Goal: Task Accomplishment & Management: Manage account settings

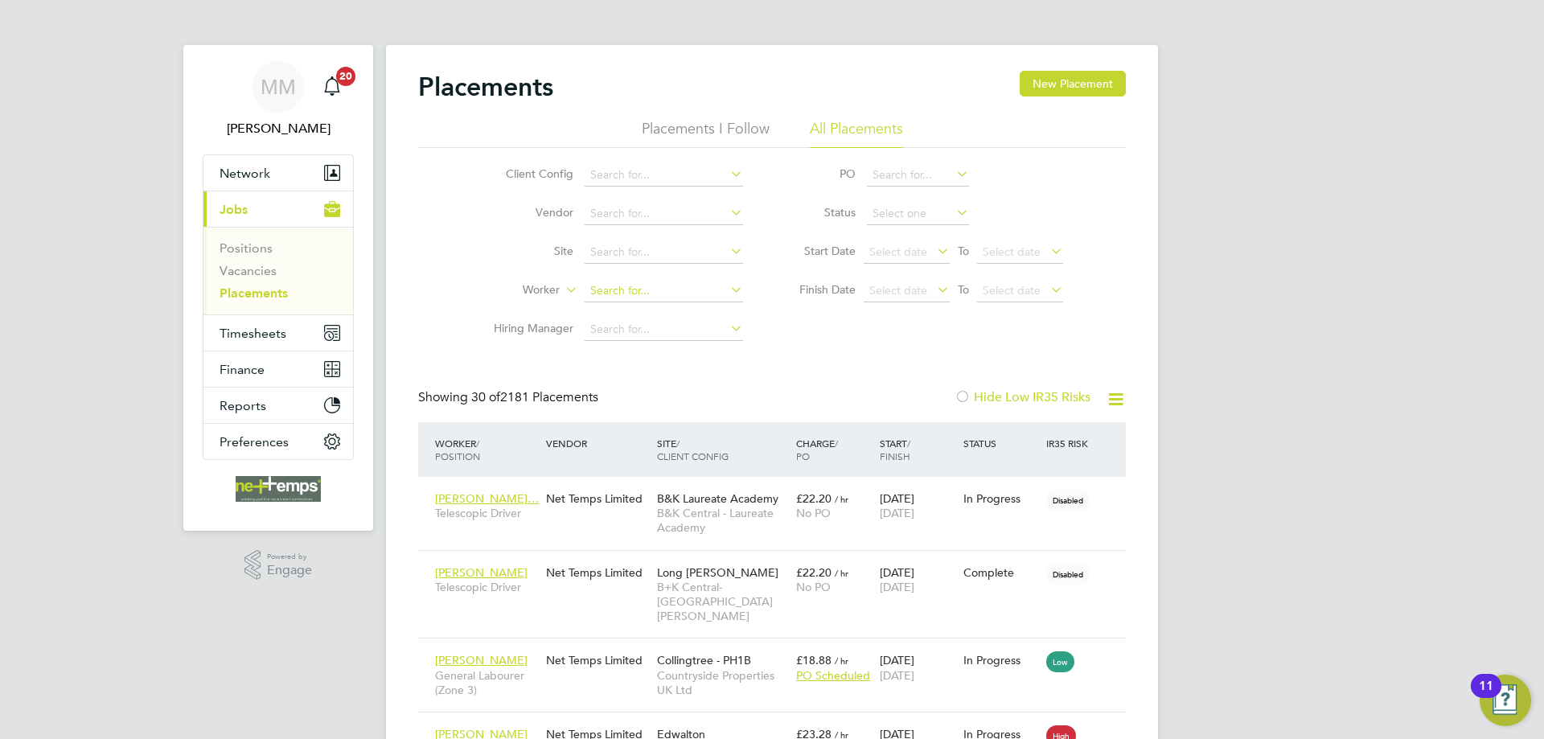
click at [649, 294] on input at bounding box center [664, 291] width 158 height 23
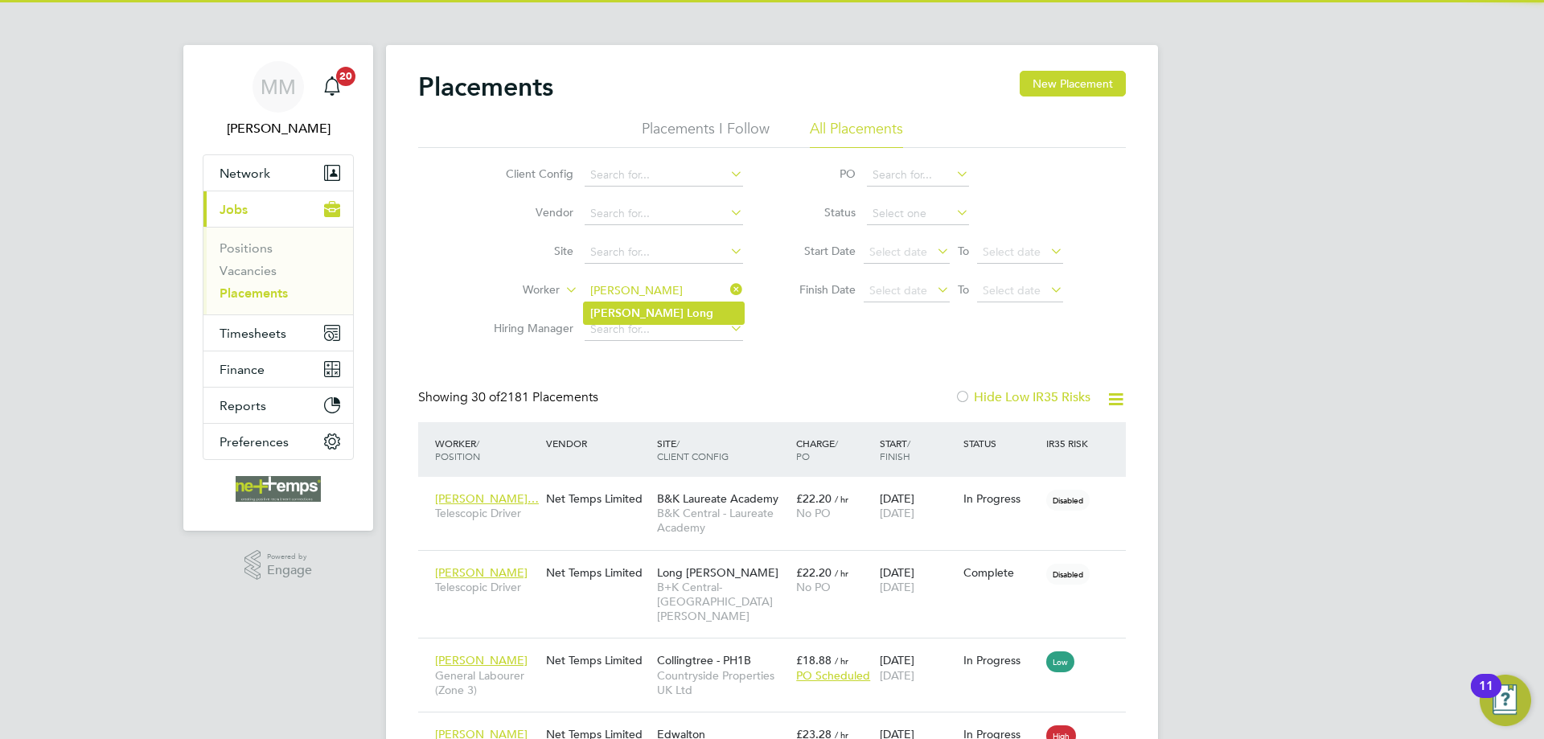
click at [687, 307] on b "Long" at bounding box center [700, 313] width 27 height 14
type input "[PERSON_NAME]"
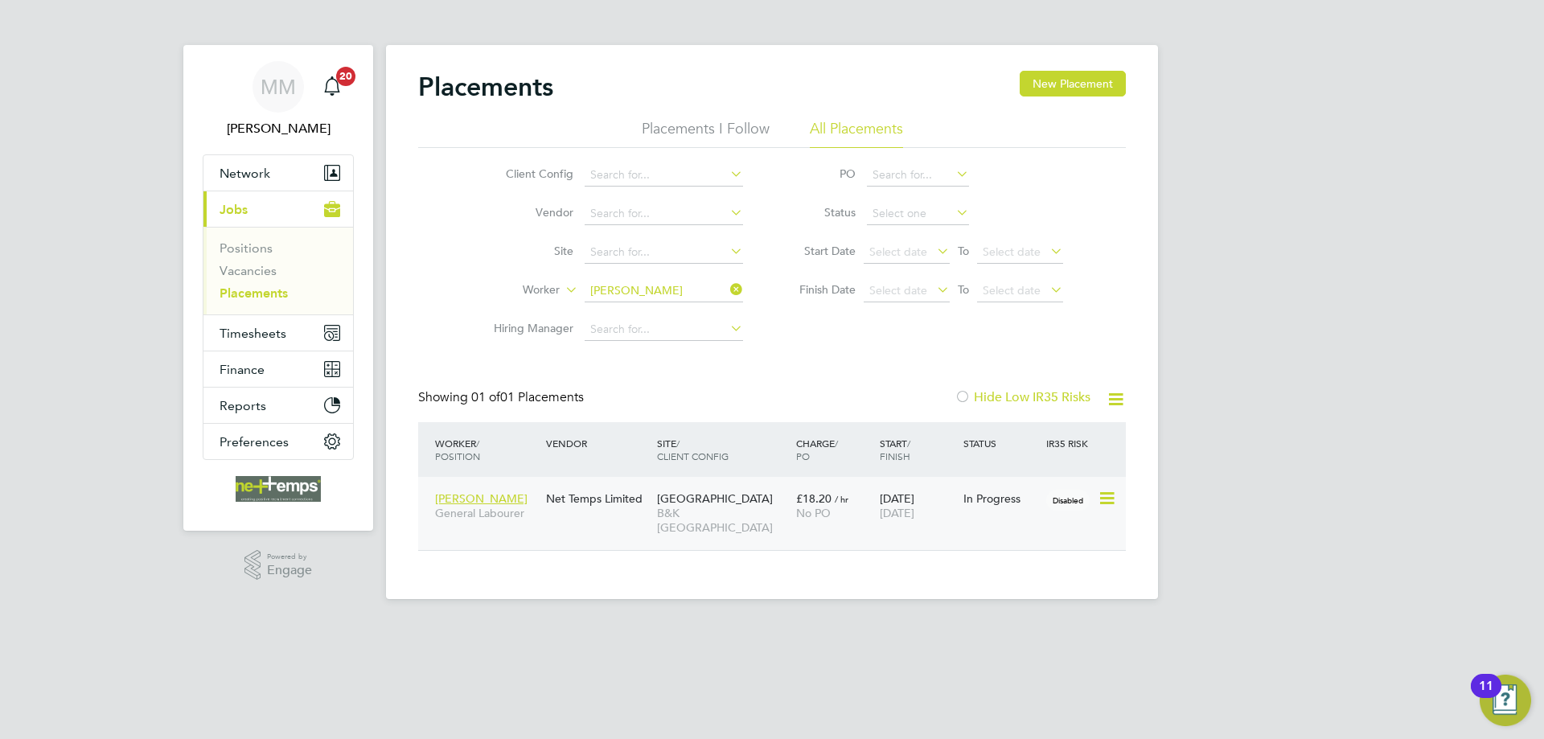
click at [906, 503] on div "18 Jun 2025 21 Dec 2025" at bounding box center [918, 505] width 84 height 45
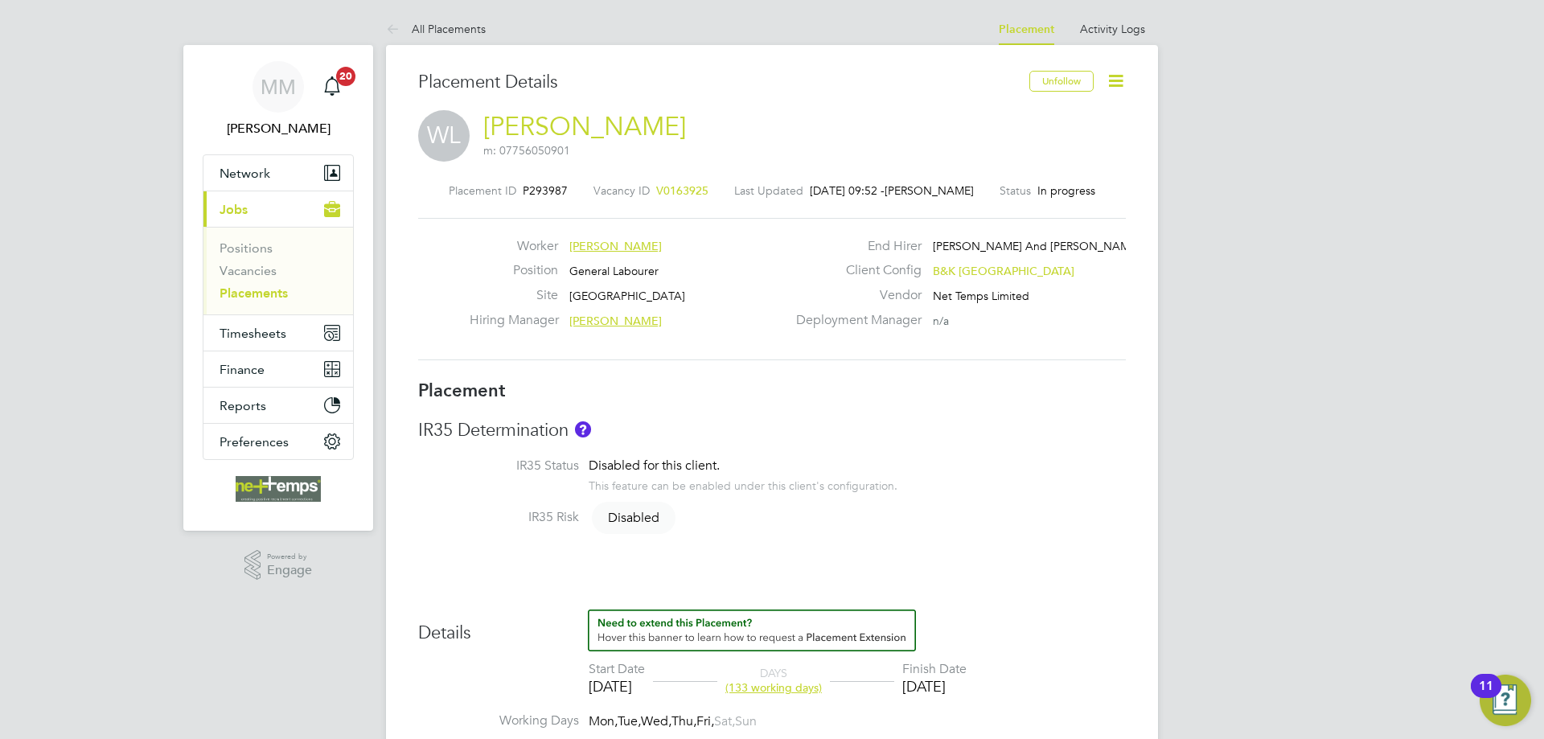
click at [1119, 83] on icon at bounding box center [1116, 81] width 20 height 20
click at [1070, 116] on li "Edit Placement e" at bounding box center [1063, 119] width 118 height 23
type input "[PERSON_NAME]"
type input "[DATE]"
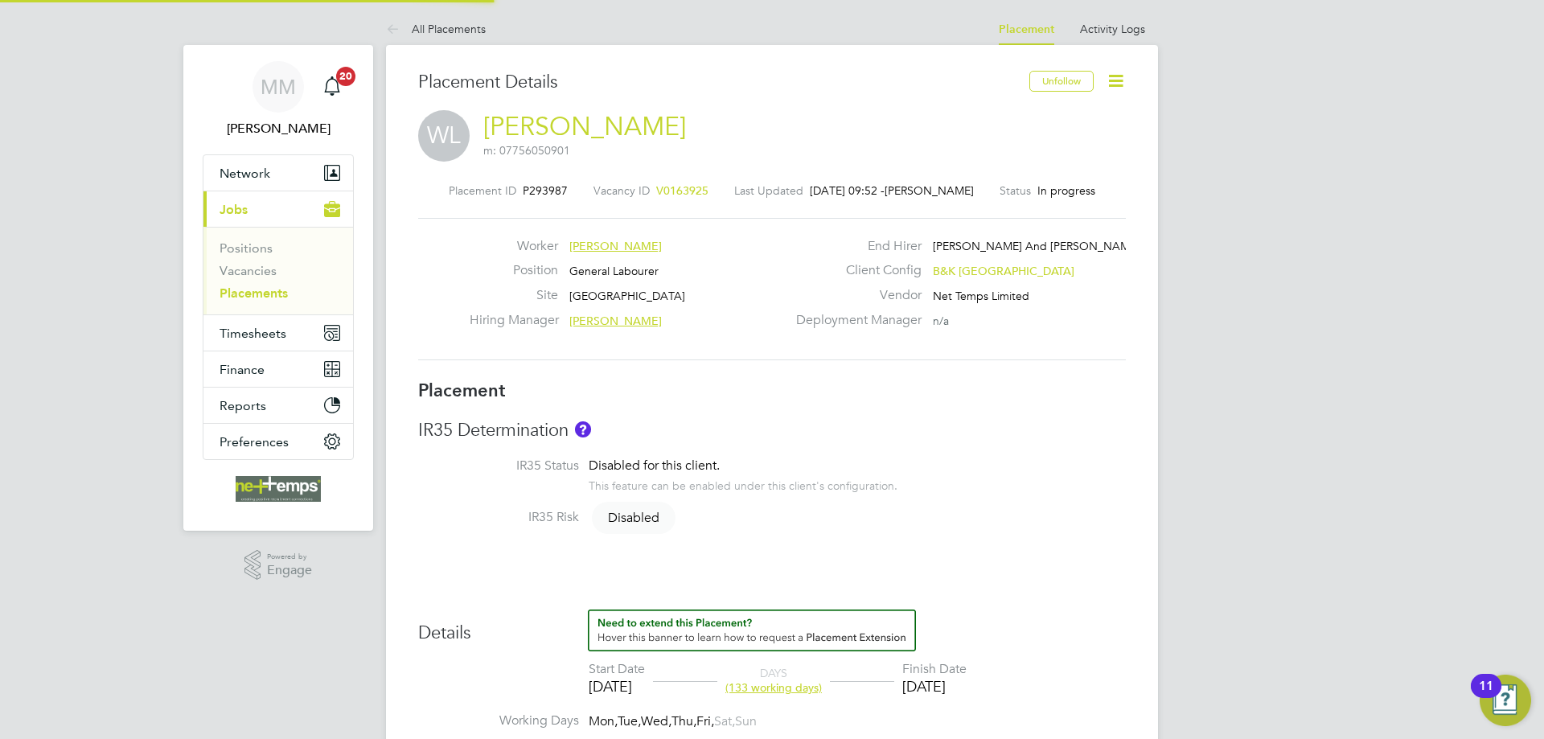
type input "[DATE]"
type input "07:30"
type input "17:00"
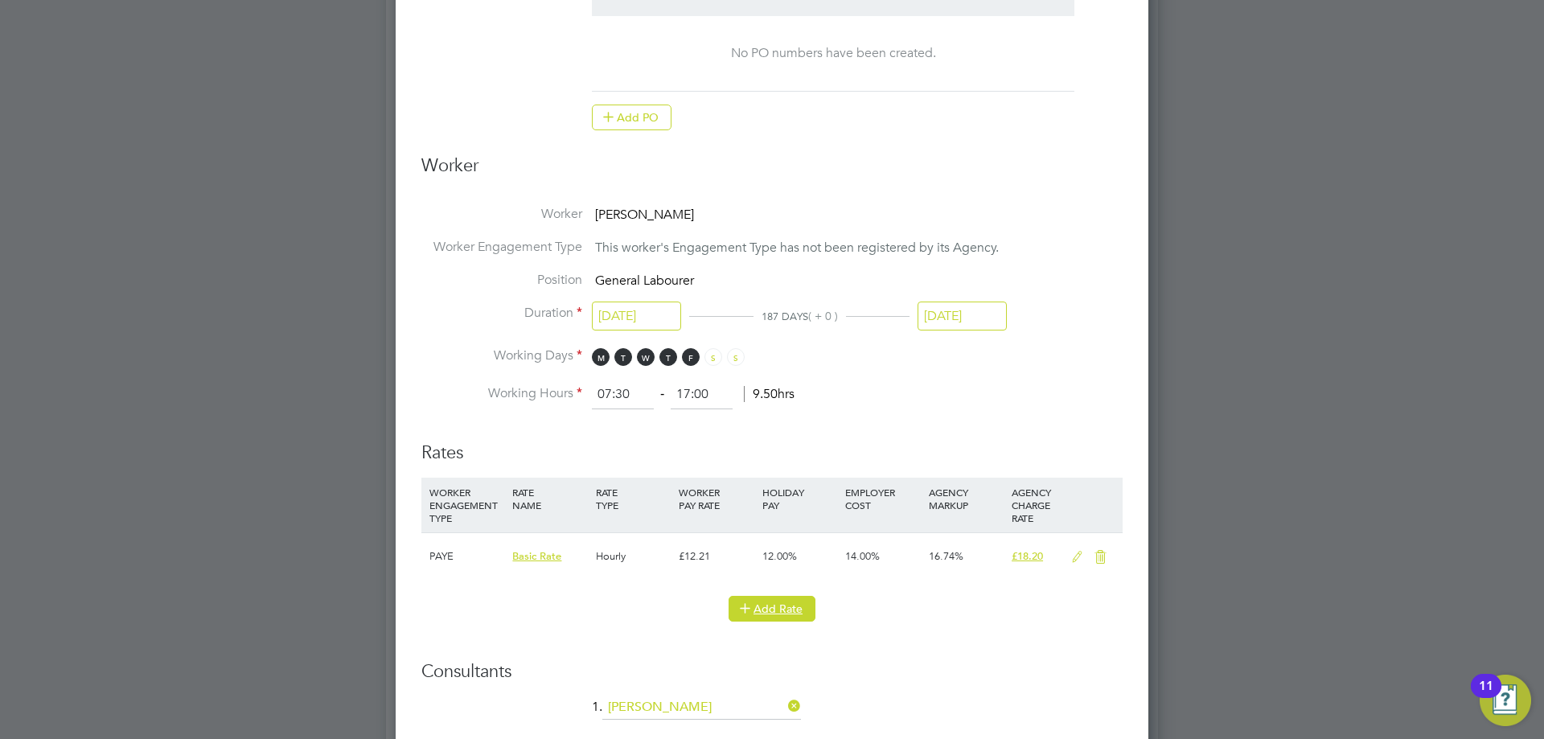
click at [802, 602] on button "Add Rate" at bounding box center [772, 609] width 87 height 26
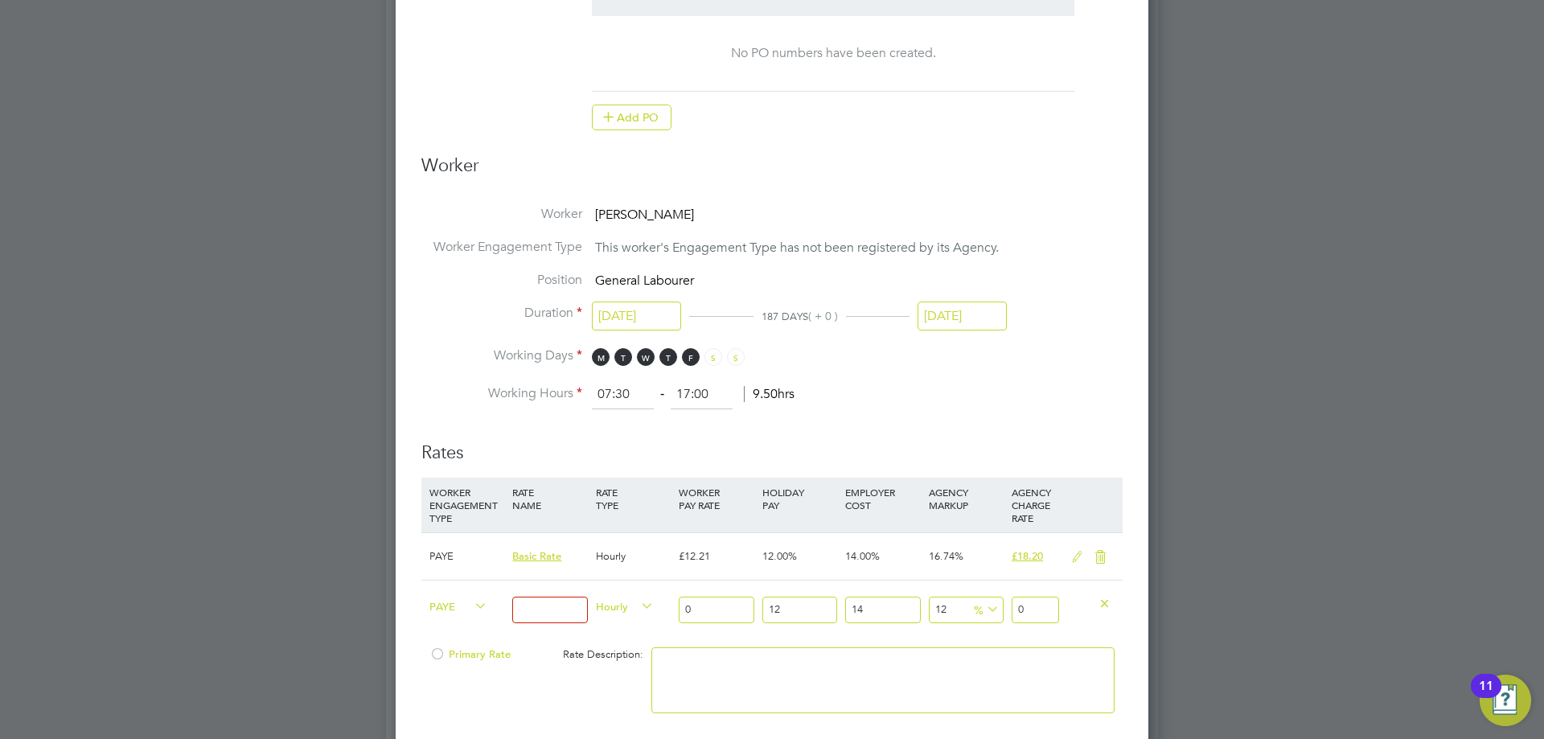
click at [555, 604] on input at bounding box center [549, 610] width 75 height 27
type input "Basic"
click at [705, 614] on input "0" at bounding box center [716, 610] width 75 height 27
type input "1"
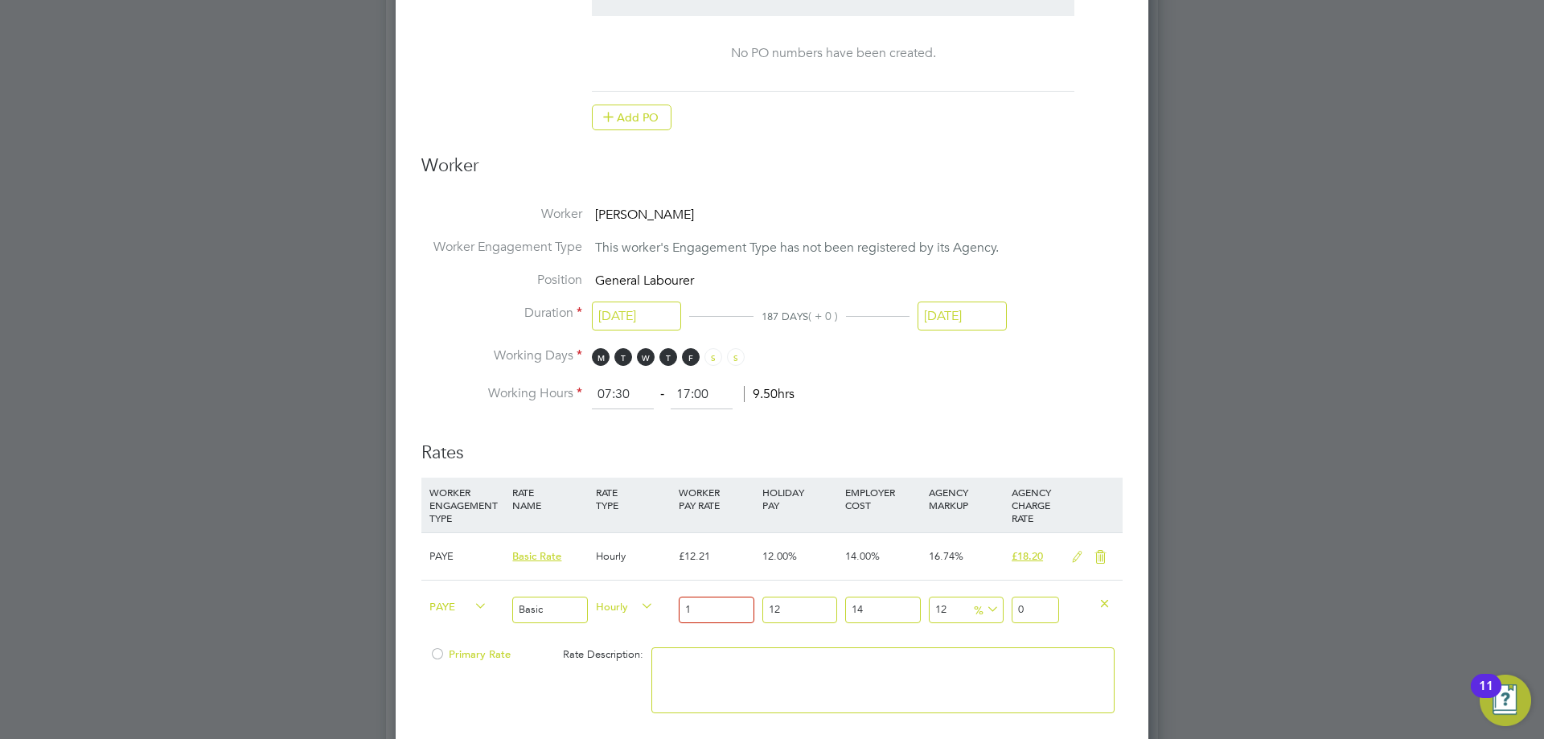
type input "1.430016"
type input "12"
type input "17.160192"
type input "12.4"
type input "17.7321984"
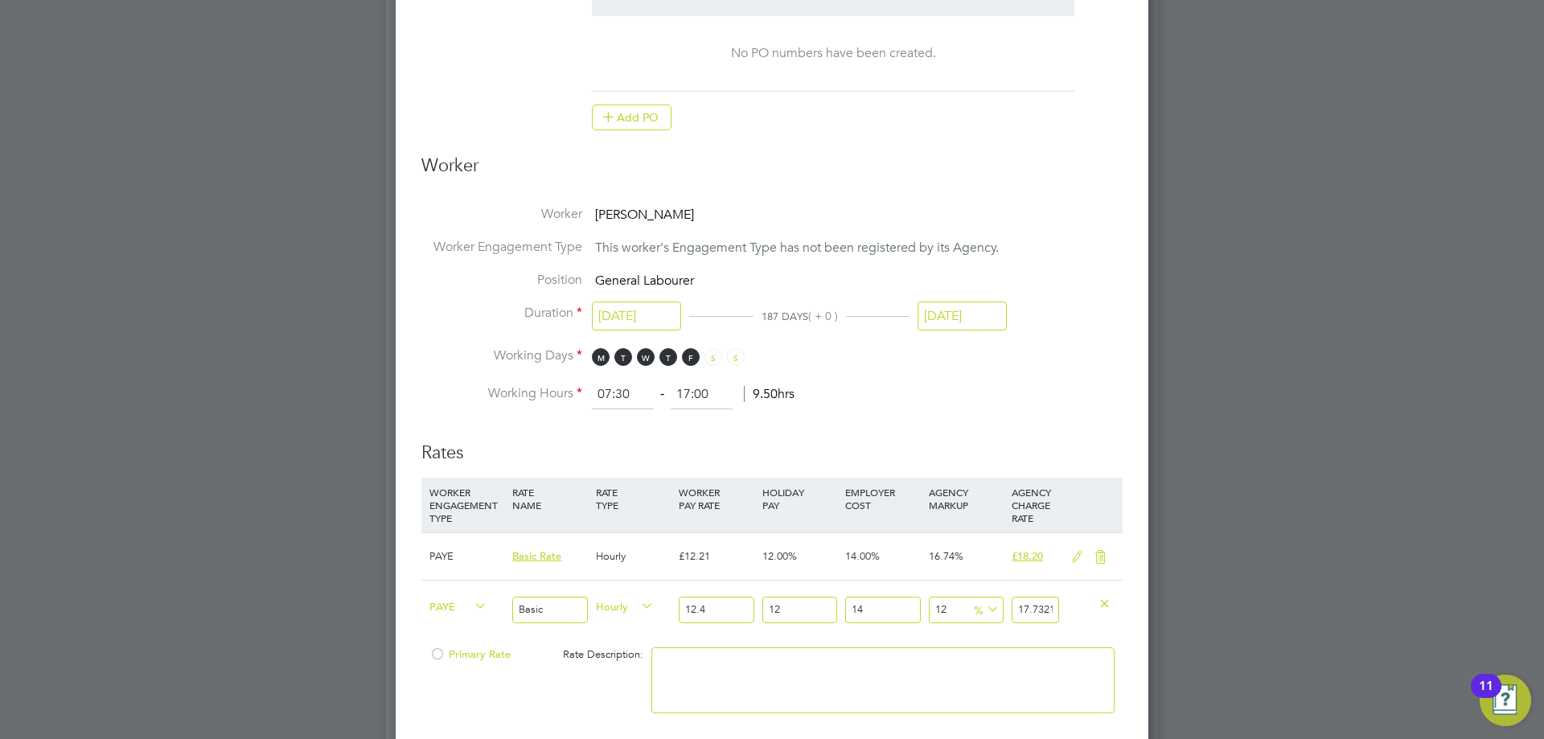
type input "12.49"
type input "17.86089984"
type input "12.49"
click at [1030, 611] on input "17.86089984" at bounding box center [1035, 610] width 47 height 27
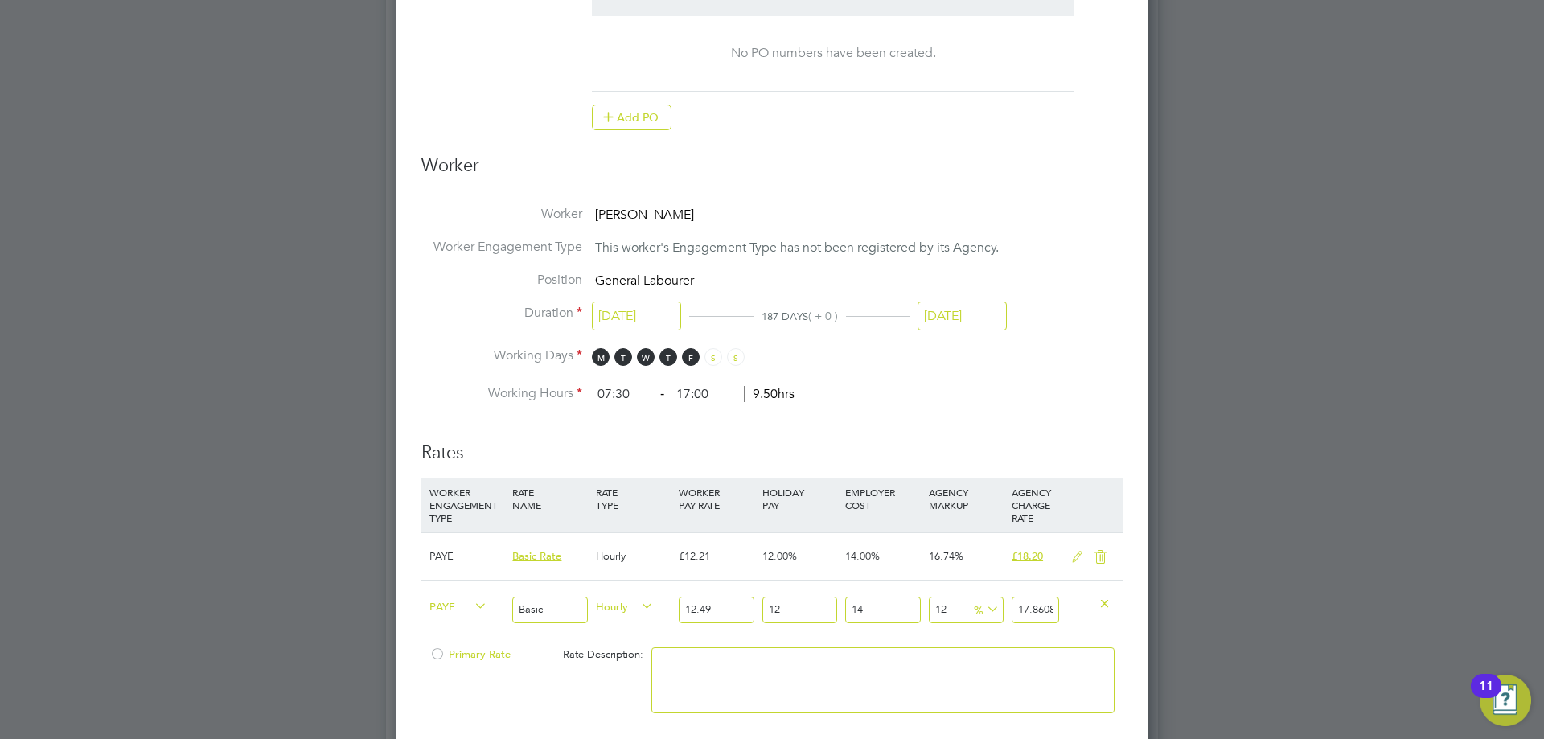
type input "1"
type input "12.87225268936954"
type input "18.2"
type input "14.126388830362536"
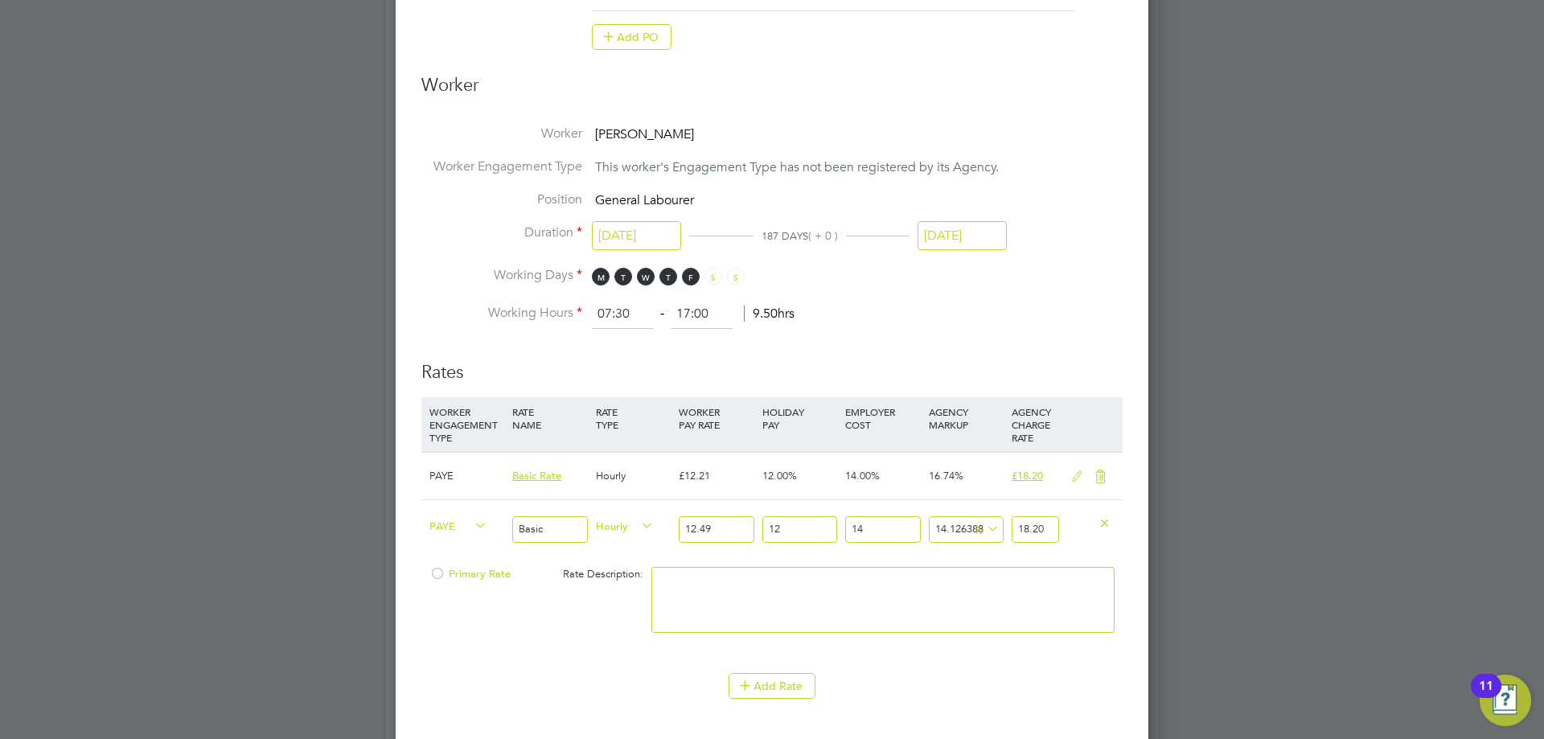
type input "18.20"
click at [1029, 684] on div "Add Rate" at bounding box center [771, 686] width 701 height 26
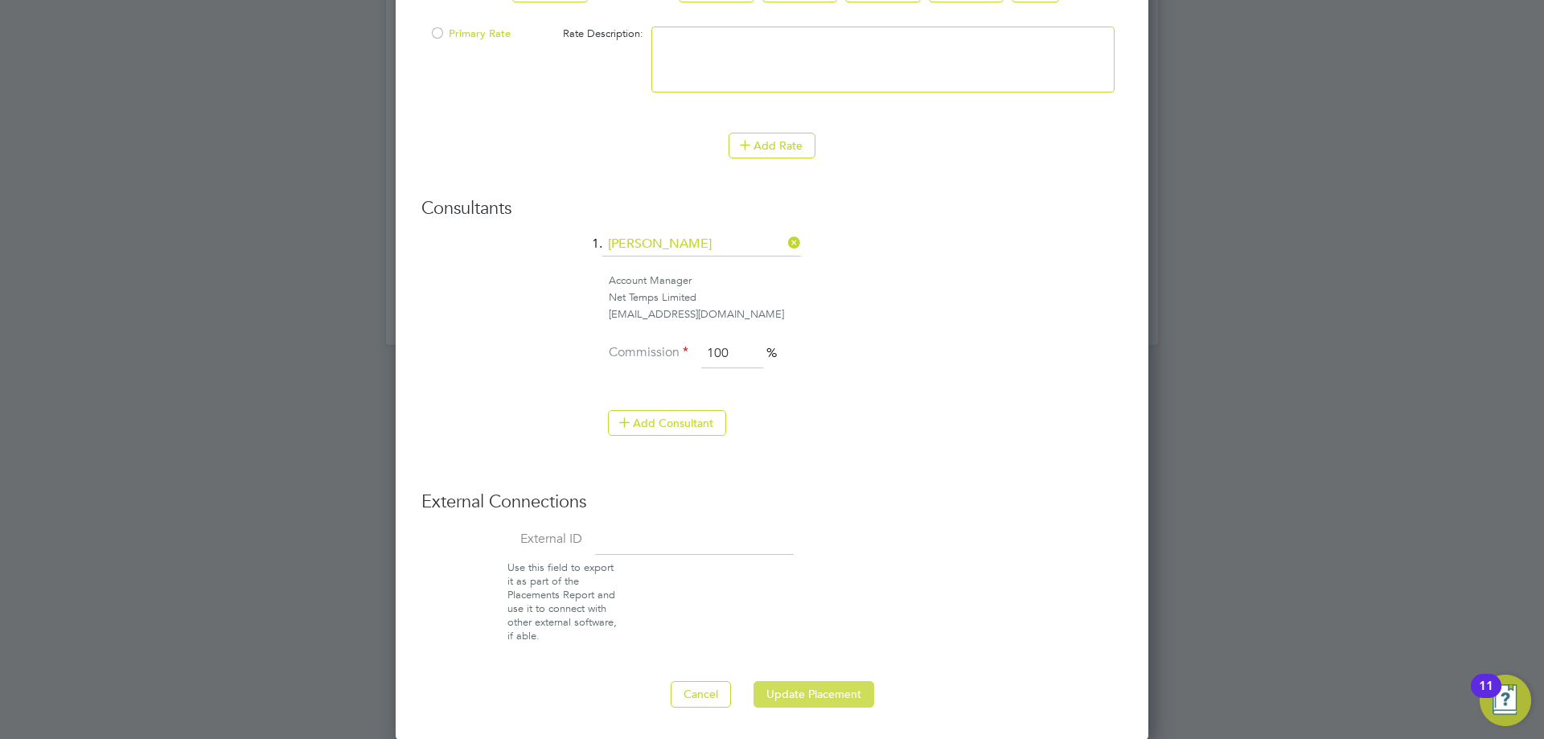
click at [844, 696] on button "Update Placement" at bounding box center [814, 694] width 121 height 26
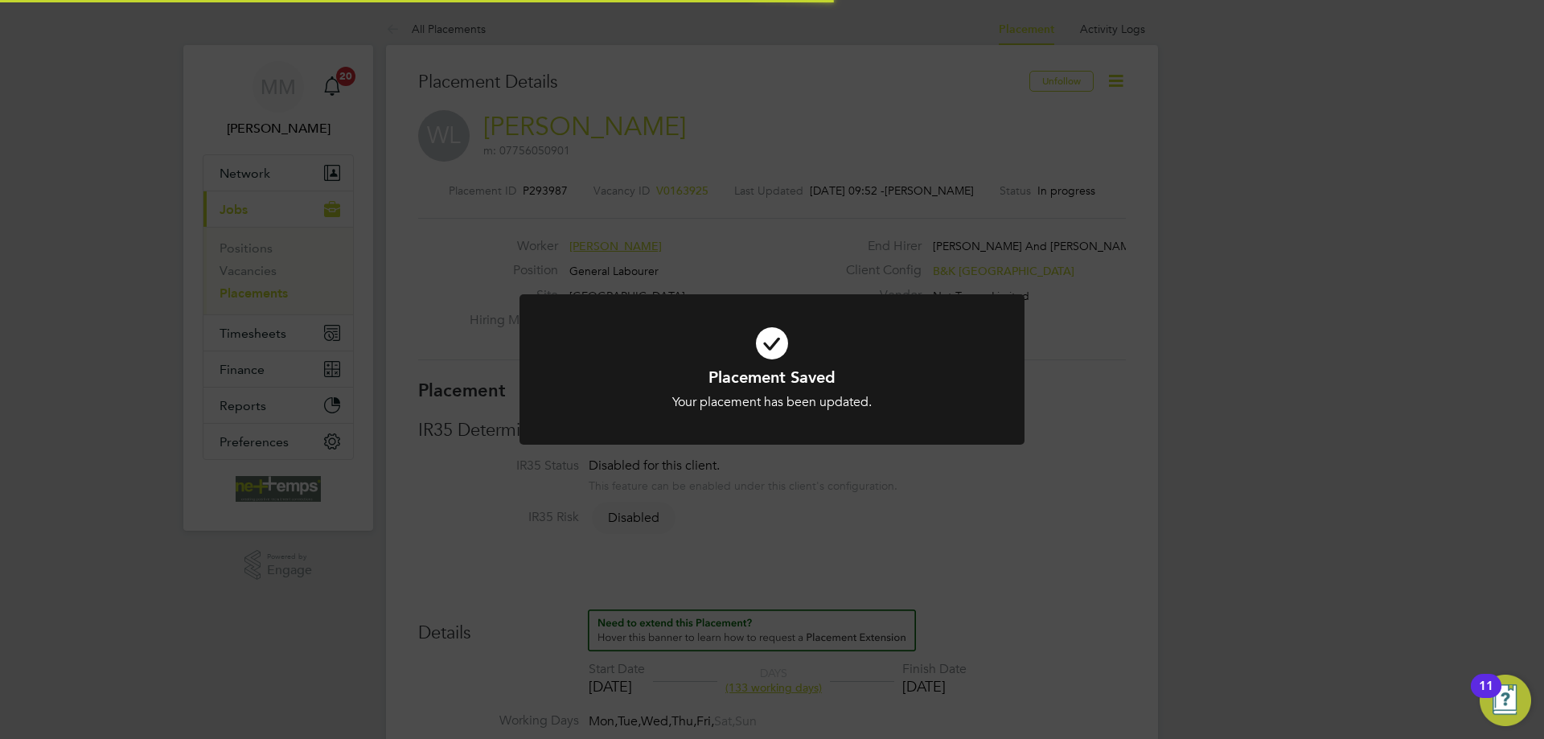
click at [1267, 449] on div "Placement Saved Your placement has been updated. Cancel Okay" at bounding box center [772, 369] width 1544 height 739
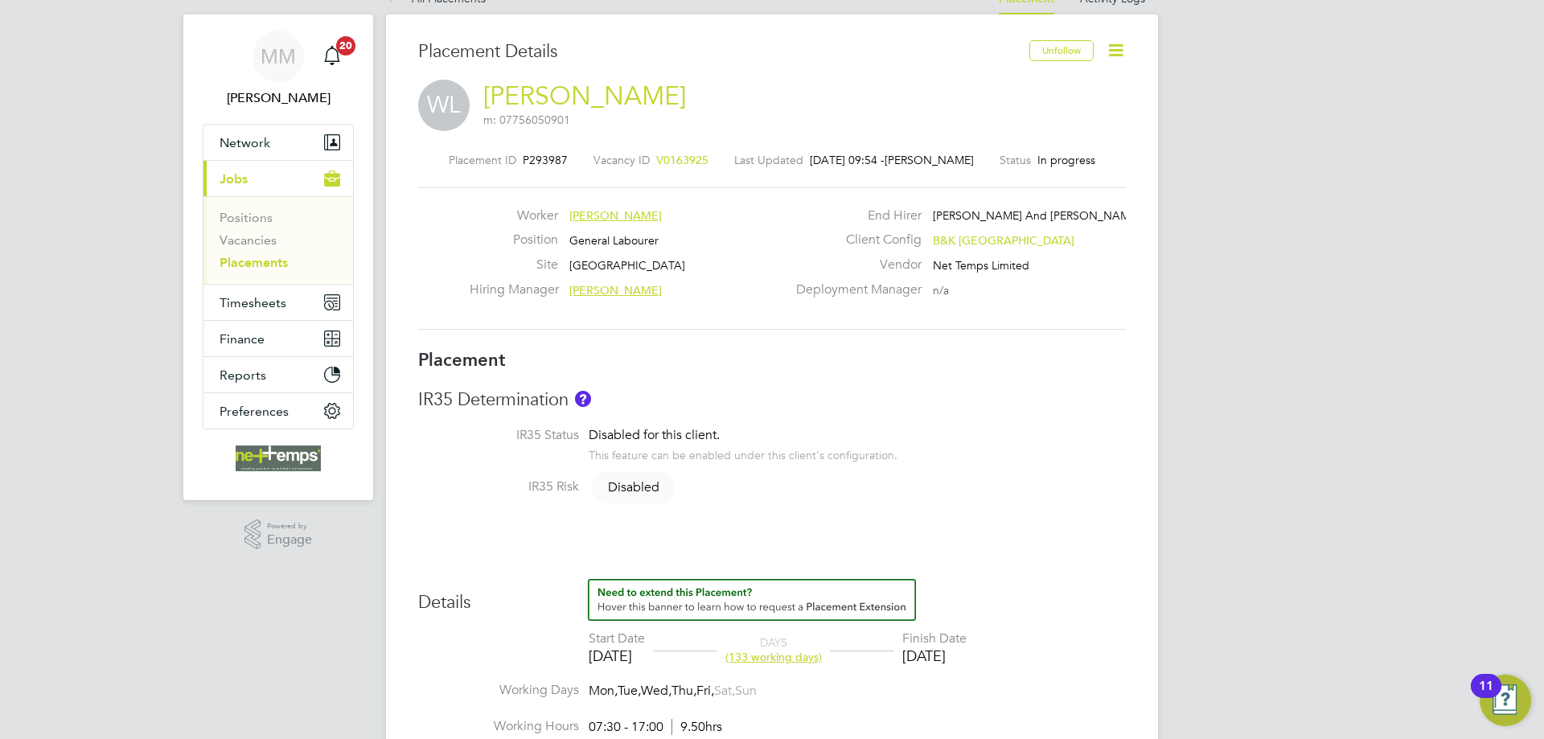
click at [1112, 52] on icon at bounding box center [1116, 50] width 20 height 20
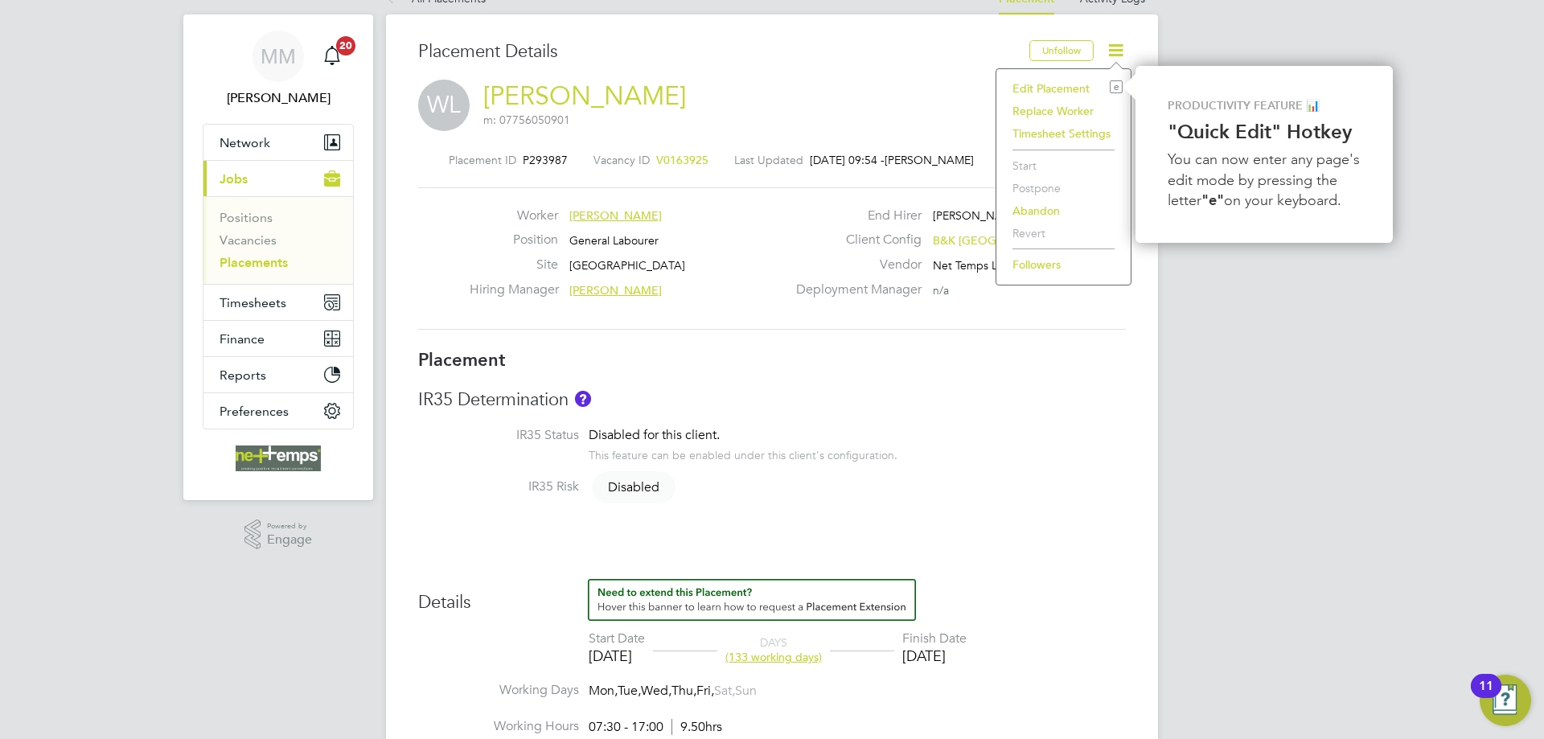
click at [1058, 89] on li "Edit Placement e" at bounding box center [1063, 88] width 118 height 23
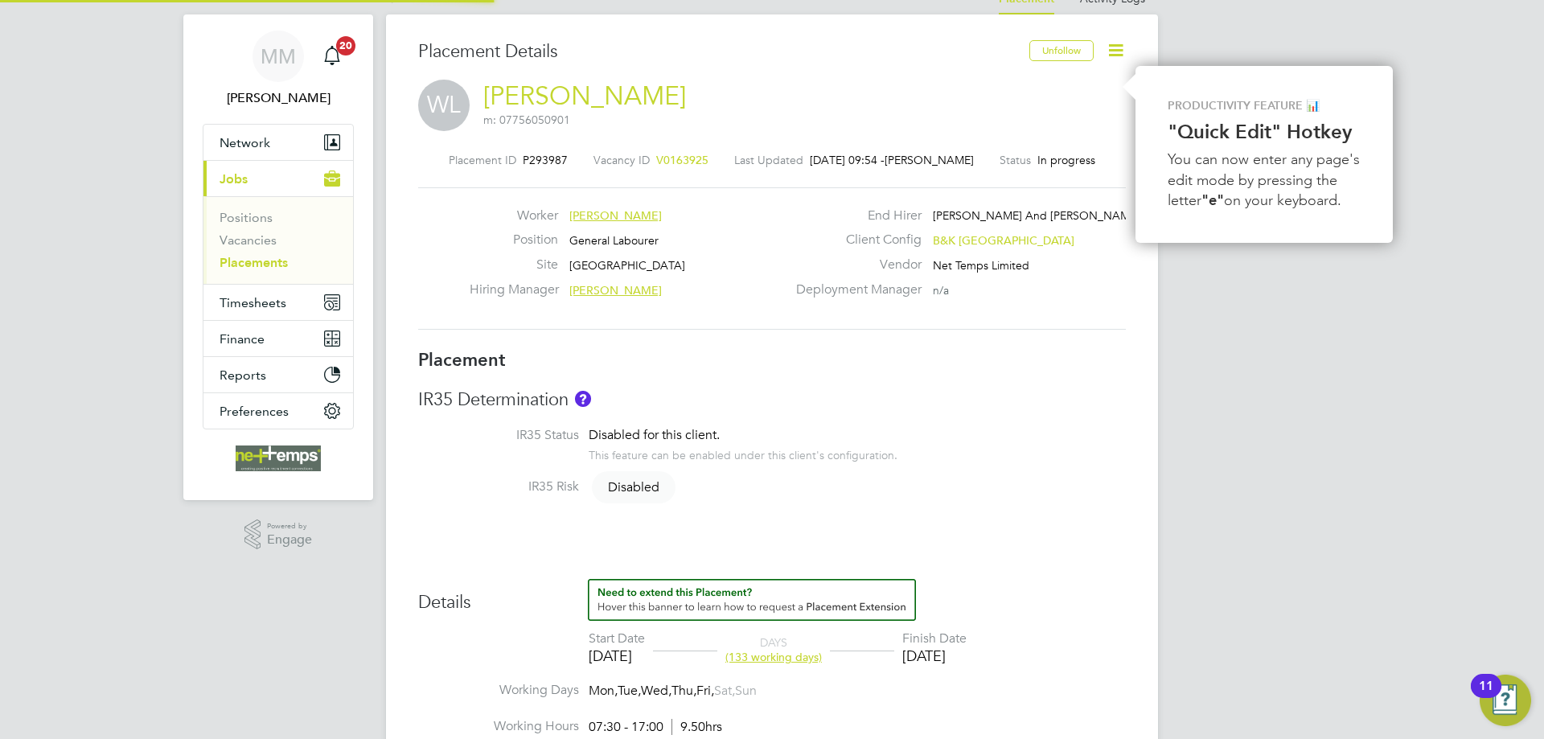
type input "[PERSON_NAME]"
type input "[DATE]"
type input "07:30"
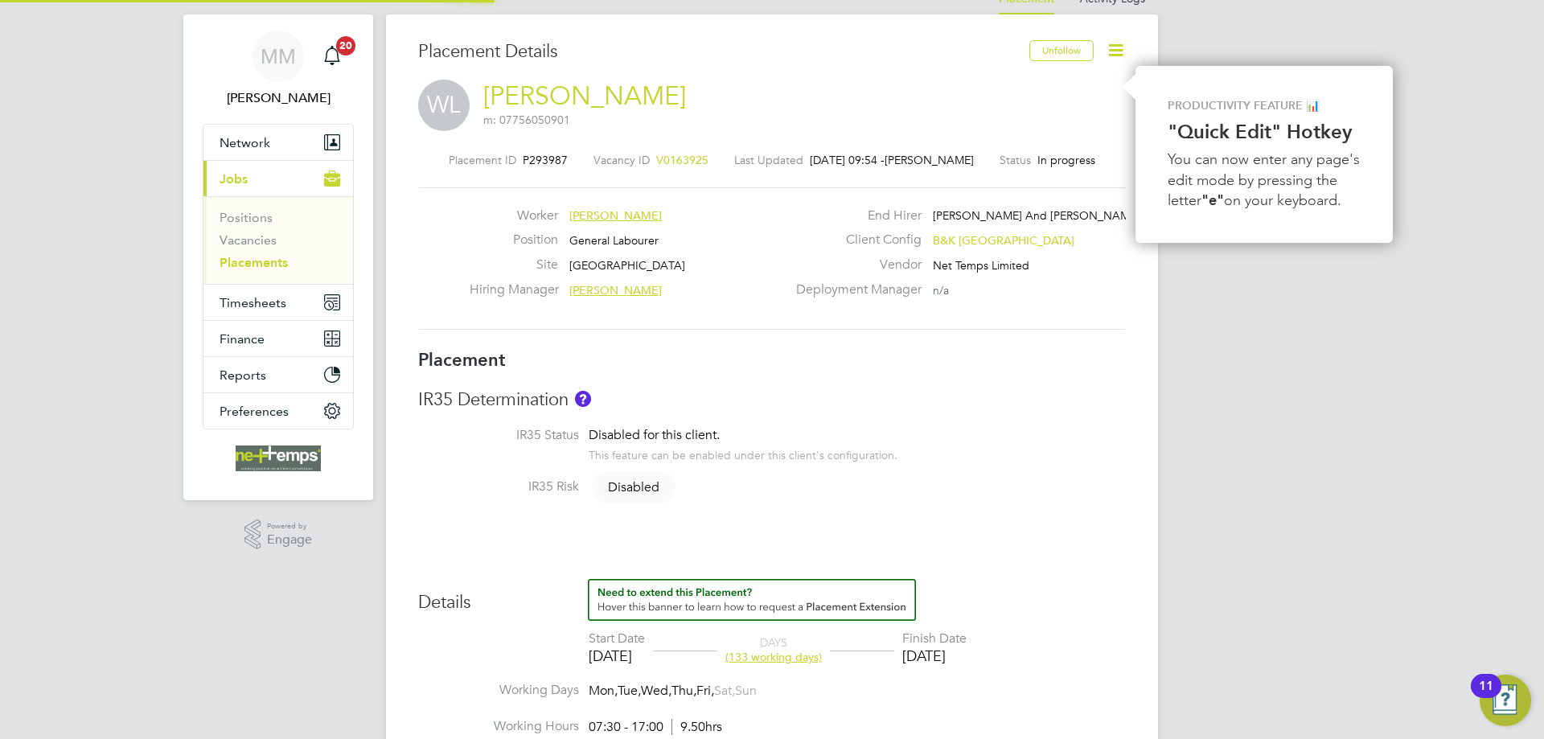
type input "17:00"
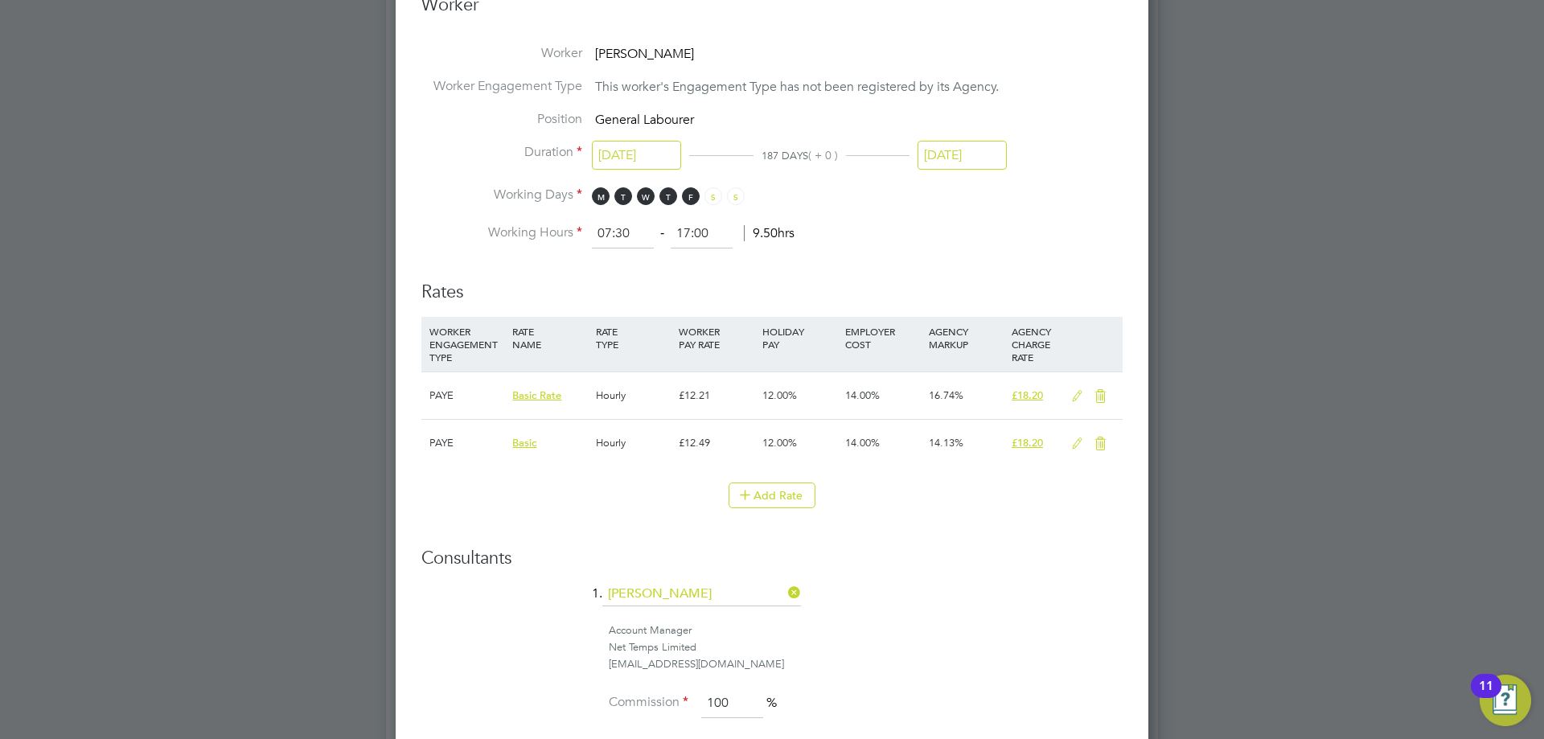
click at [1099, 398] on icon at bounding box center [1100, 396] width 20 height 13
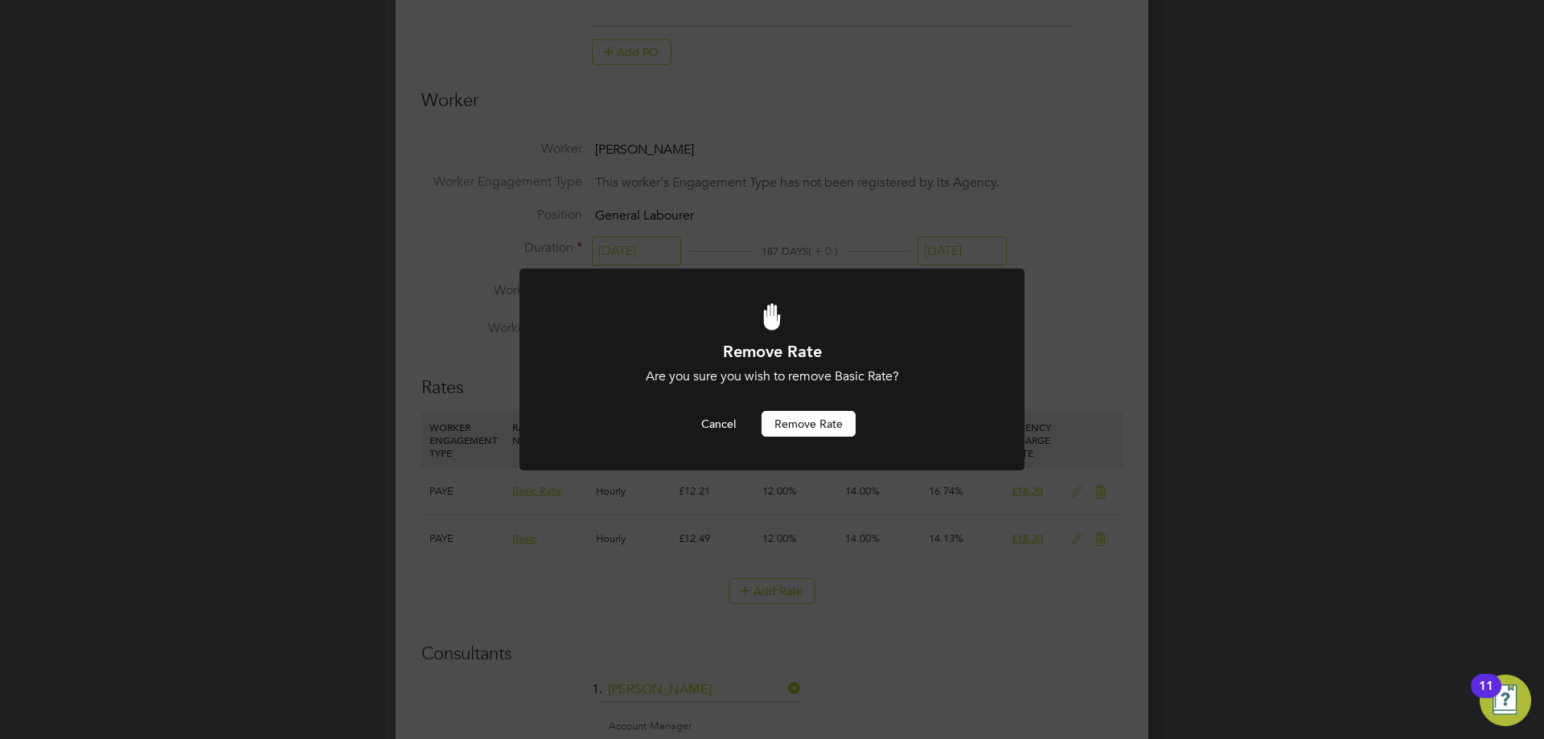
click at [823, 422] on button "Remove rate" at bounding box center [809, 424] width 94 height 26
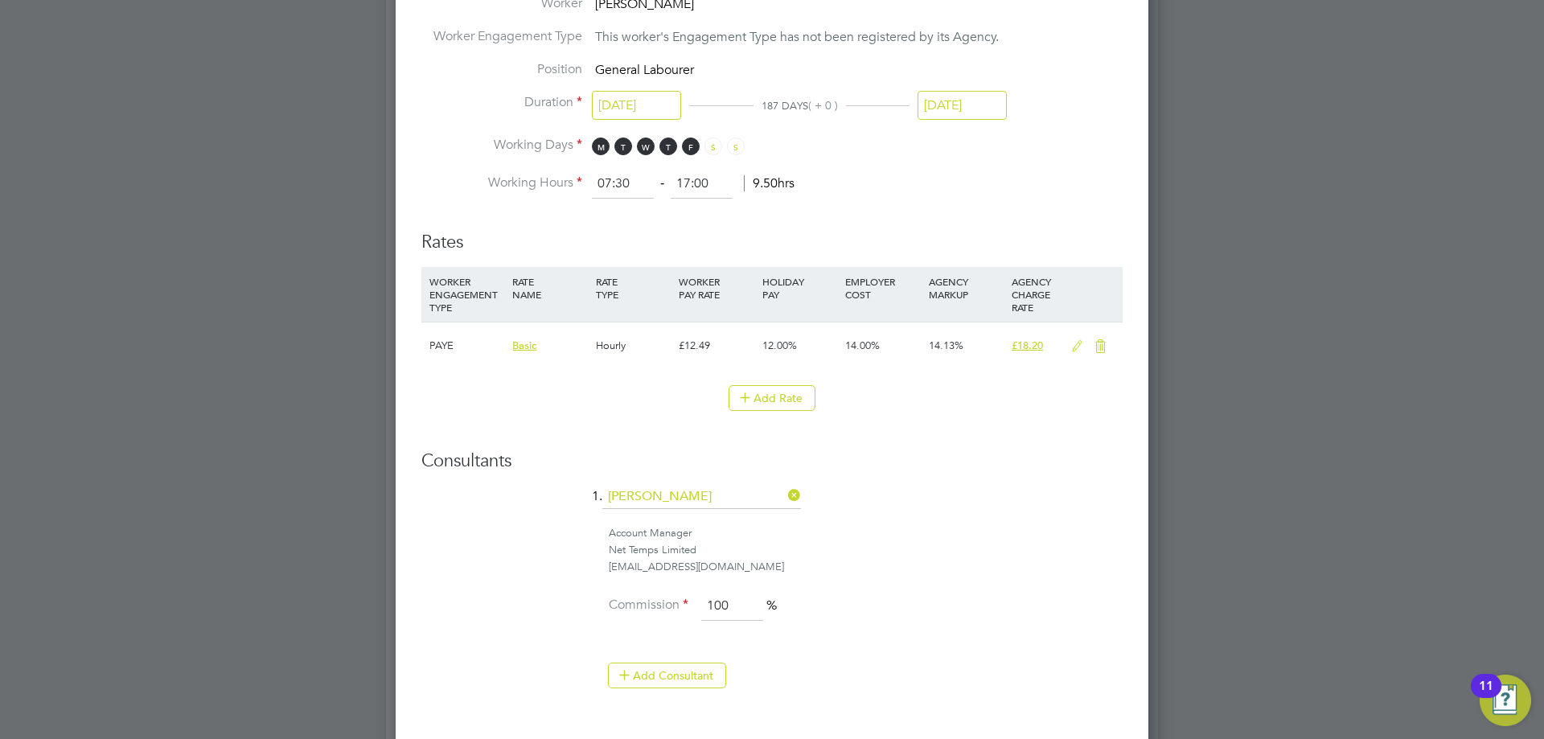
click at [1078, 348] on icon at bounding box center [1077, 346] width 20 height 13
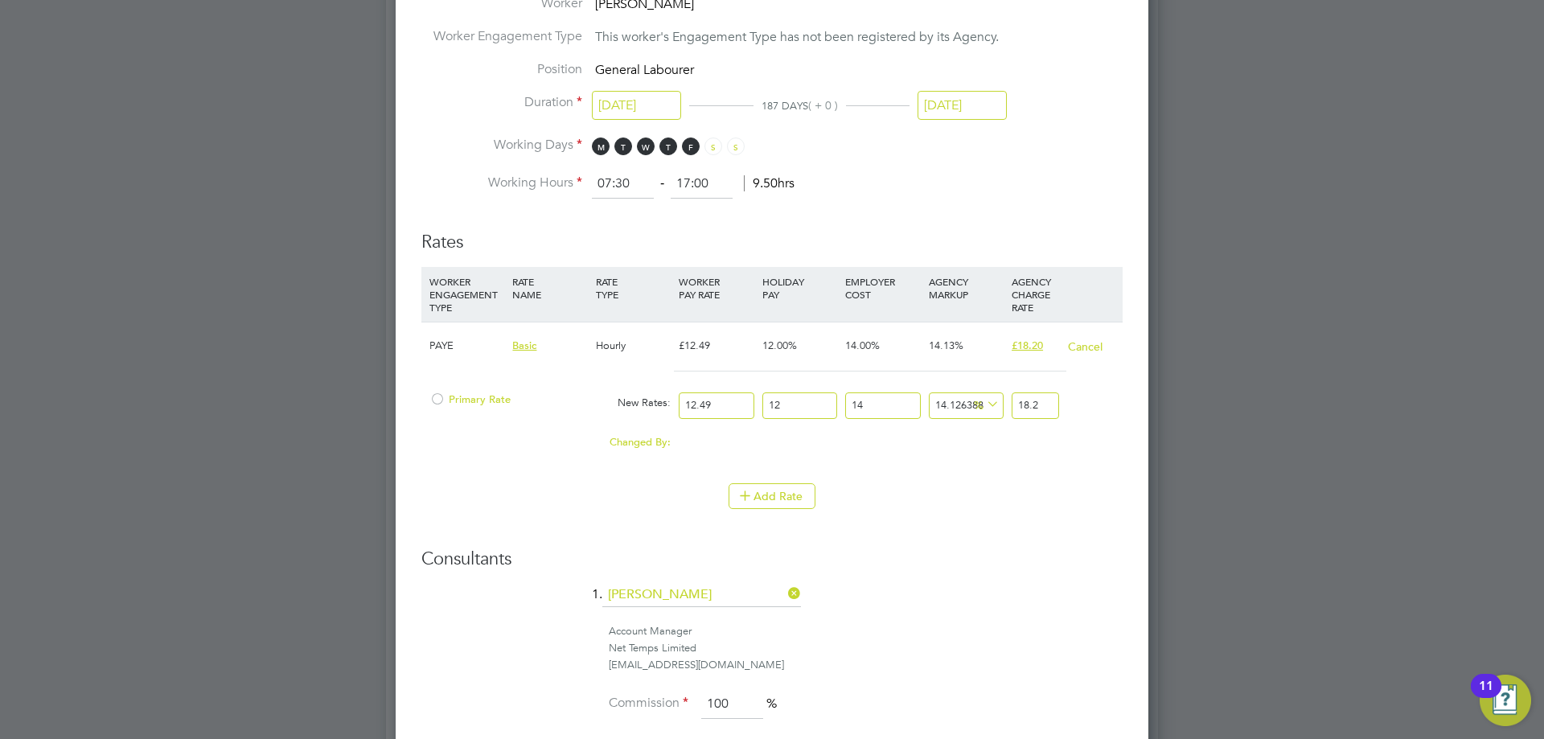
click at [1054, 472] on li "WORKER ENGAGEMENT TYPE RATE NAME RATE TYPE WORKER PAY RATE HOLIDAY PAY EMPLOYER…" at bounding box center [771, 375] width 701 height 216
click at [442, 398] on div at bounding box center [437, 404] width 16 height 12
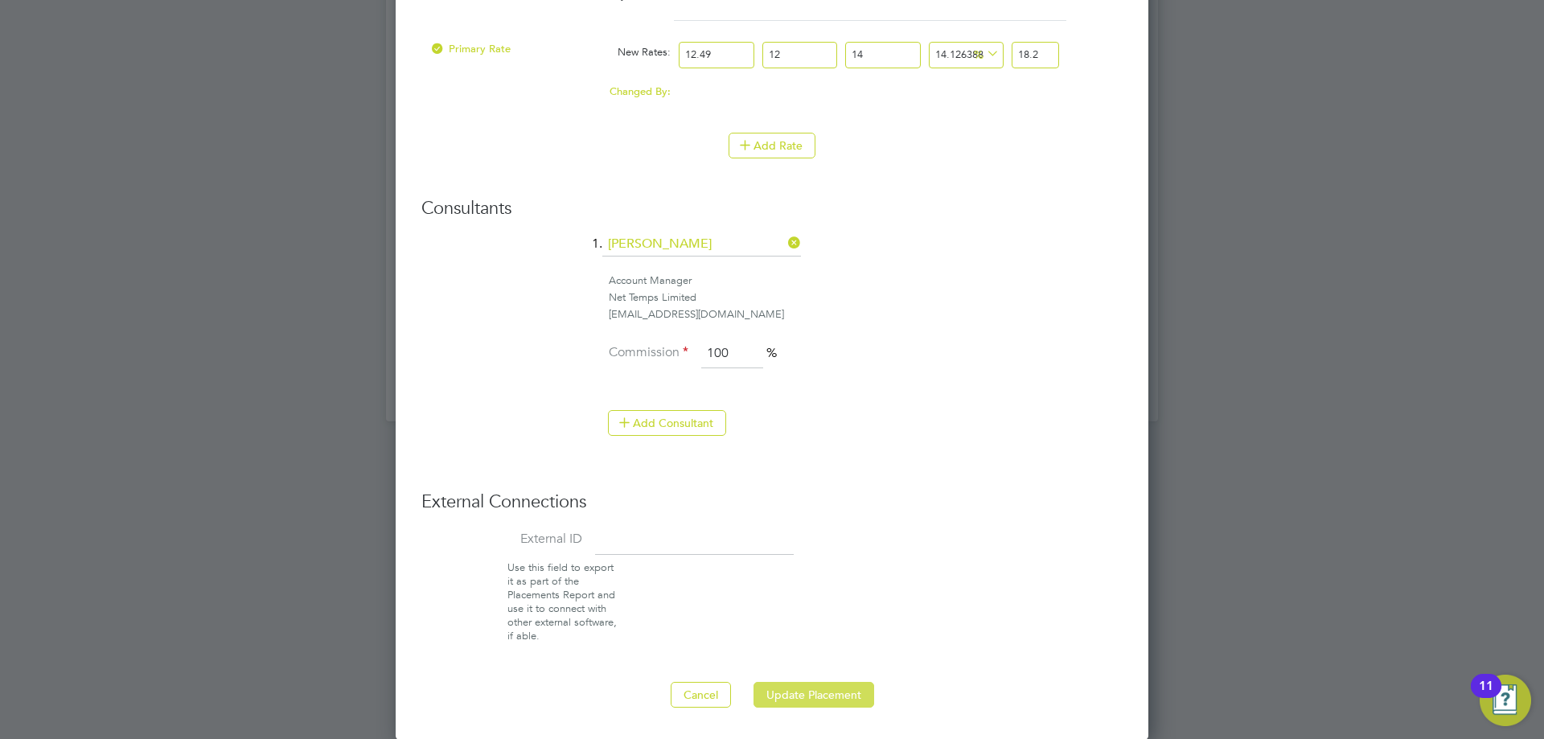
click at [821, 701] on button "Update Placement" at bounding box center [814, 695] width 121 height 26
